Goal: Navigation & Orientation: Find specific page/section

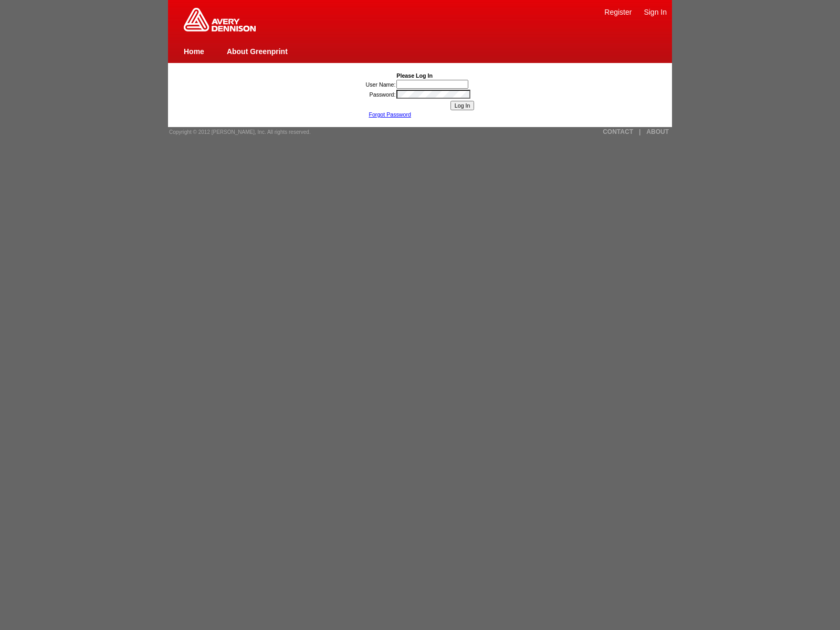
click at [618, 12] on link "Register" at bounding box center [617, 12] width 27 height 8
click at [639, 132] on link "|" at bounding box center [640, 131] width 2 height 7
click at [657, 132] on link "ABOUT" at bounding box center [657, 131] width 23 height 7
